Goal: Obtain resource: Obtain resource

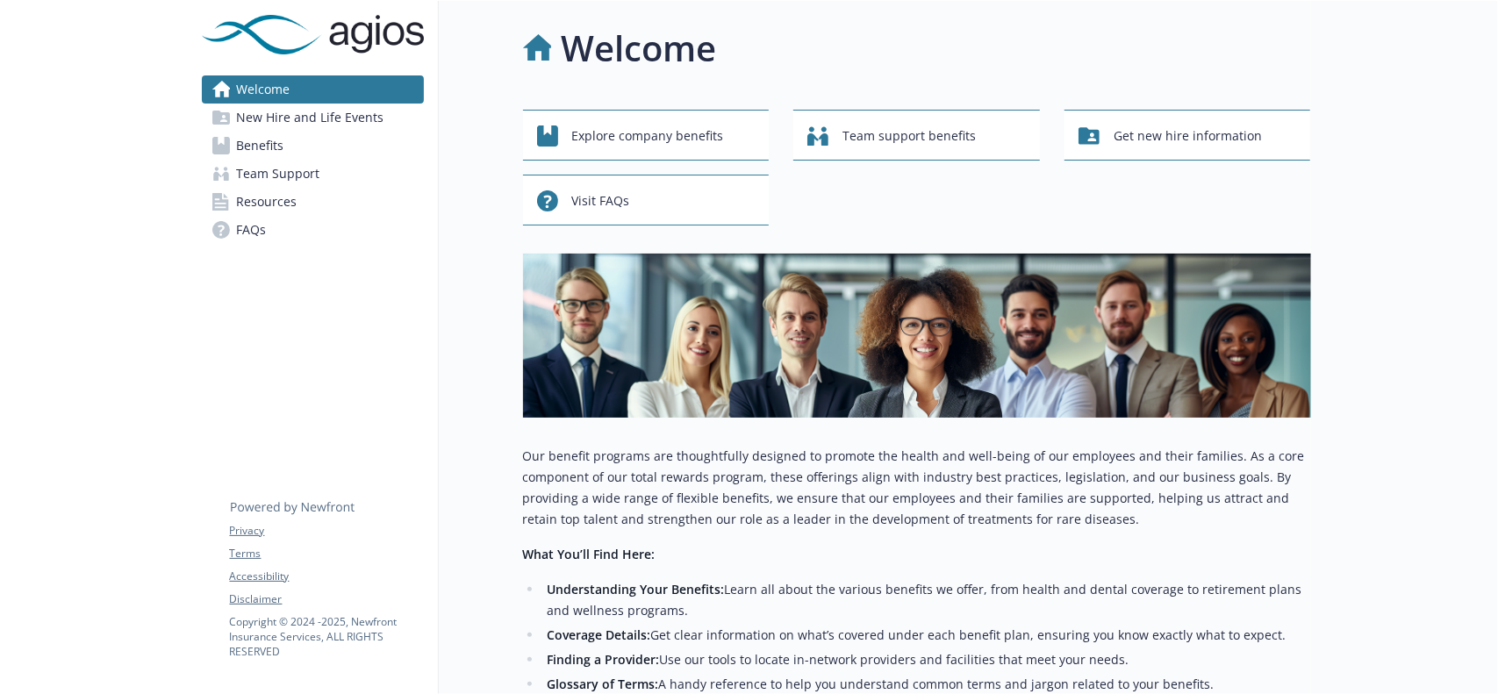
scroll to position [282, 0]
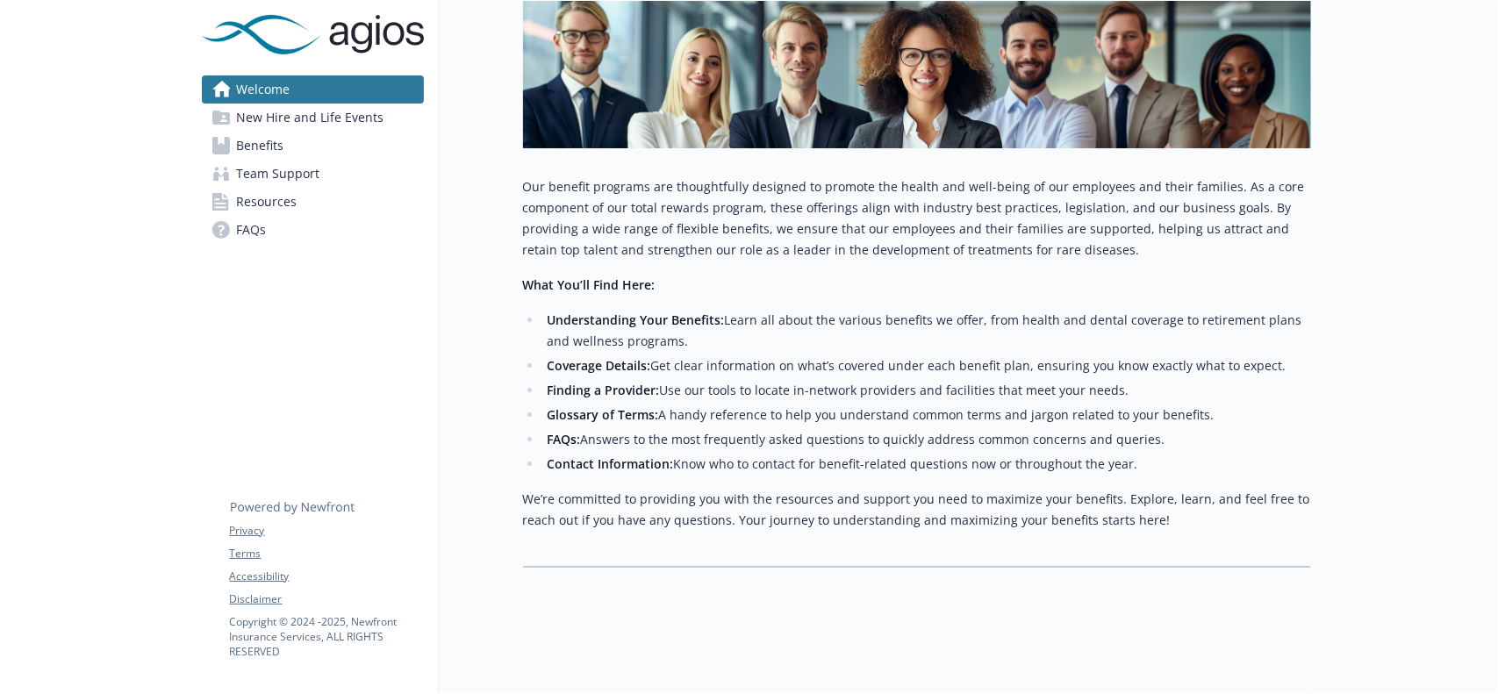
click at [350, 129] on span "New Hire and Life Events" at bounding box center [310, 118] width 147 height 28
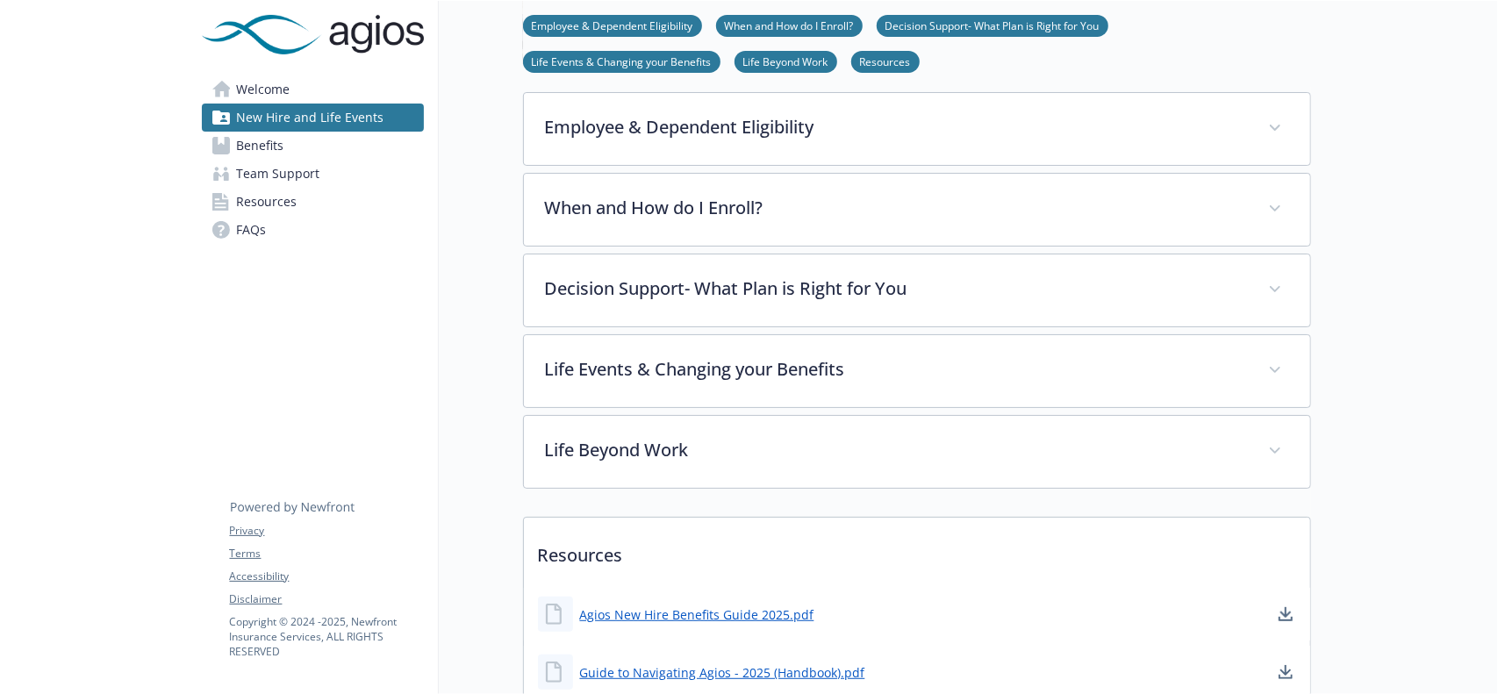
scroll to position [543, 0]
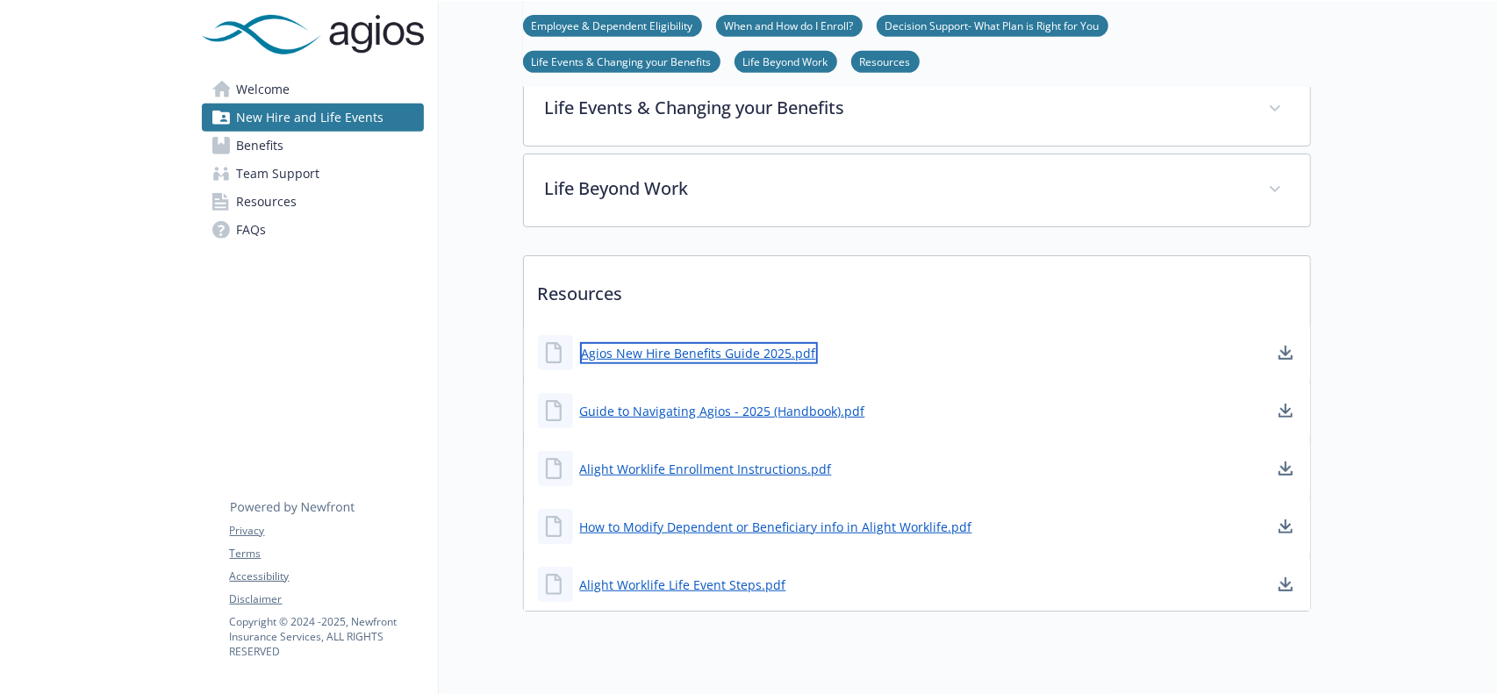
click at [781, 348] on link "Agios New Hire Benefits Guide 2025.pdf" at bounding box center [699, 353] width 238 height 22
